Goal: Information Seeking & Learning: Learn about a topic

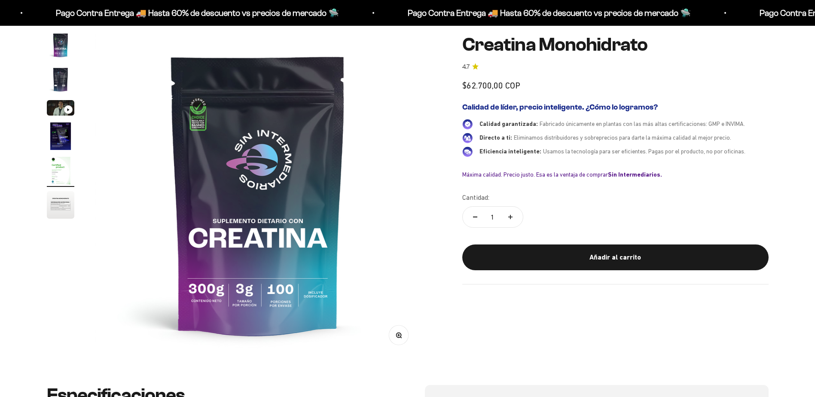
scroll to position [0, 1345]
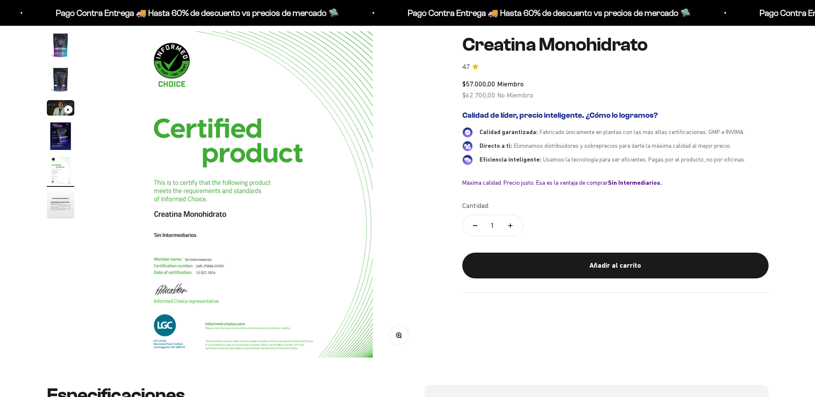
click at [62, 59] on img "Ir al artículo 1" at bounding box center [60, 44] width 27 height 27
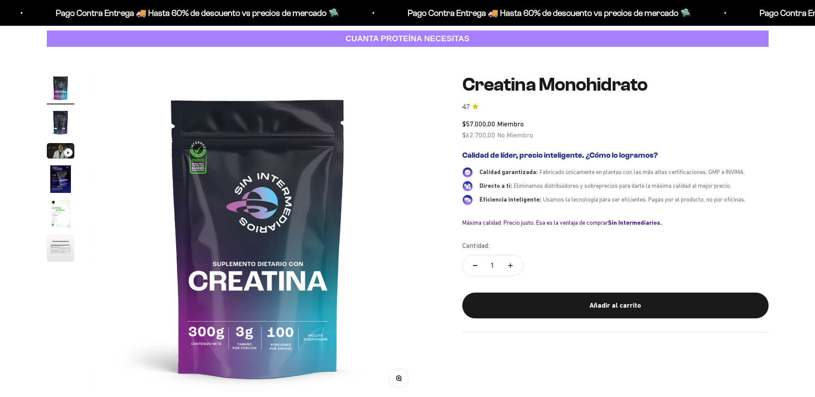
scroll to position [0, 0]
click at [72, 125] on img "Ir al artículo 2" at bounding box center [60, 122] width 27 height 27
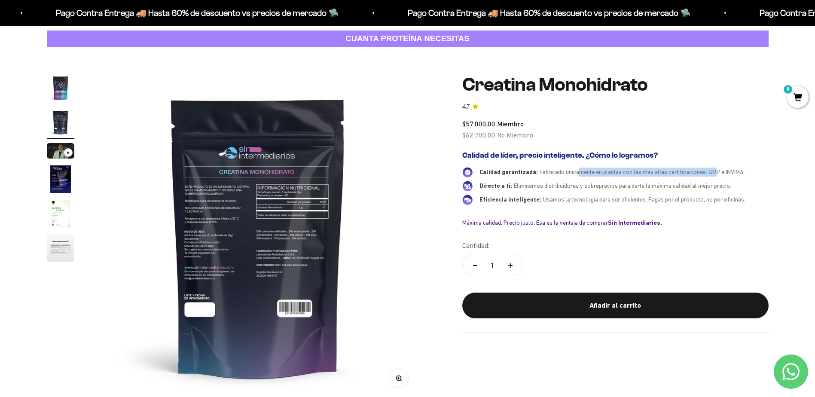
drag, startPoint x: 579, startPoint y: 176, endPoint x: 717, endPoint y: 176, distance: 137.8
click at [717, 176] on div "Calidad garantizada: Fabricado únicamente en plantas con las más altas certific…" at bounding box center [623, 171] width 289 height 9
drag, startPoint x: 717, startPoint y: 176, endPoint x: 732, endPoint y: 178, distance: 15.7
click at [731, 178] on div "Calidad garantizada: Fabricado únicamente en plantas con las más altas certific…" at bounding box center [615, 186] width 306 height 38
drag, startPoint x: 730, startPoint y: 173, endPoint x: 746, endPoint y: 173, distance: 16.3
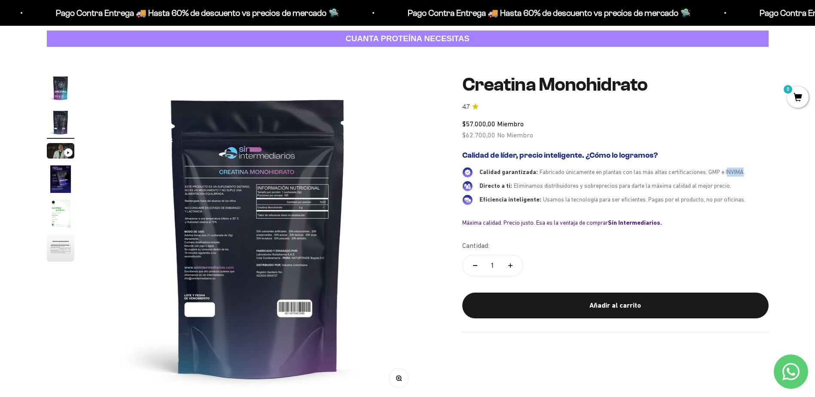
click at [745, 173] on span "Fabricado únicamente en plantas con las más altas certificaciones: GMP e INVIMA." at bounding box center [641, 171] width 205 height 7
click at [586, 229] on div "Calidad de líder, precio inteligente. ¿Cómo lo logramos? Calidad garantizada: F…" at bounding box center [615, 188] width 306 height 82
click at [62, 179] on img "Ir al artículo 4" at bounding box center [60, 178] width 27 height 27
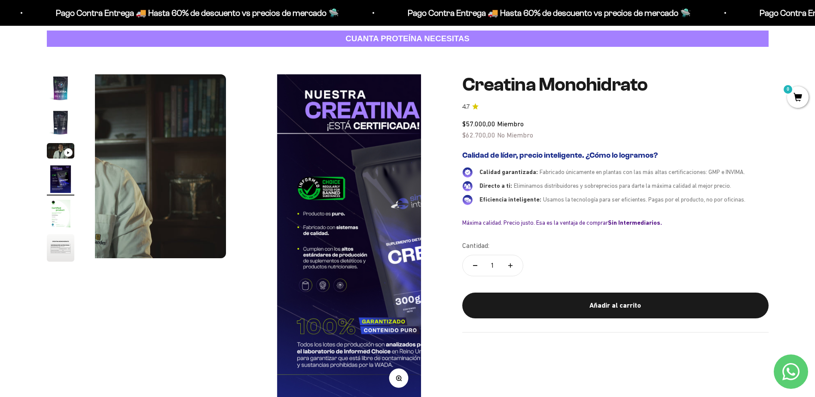
scroll to position [0, 1009]
